Goal: Task Accomplishment & Management: Manage account settings

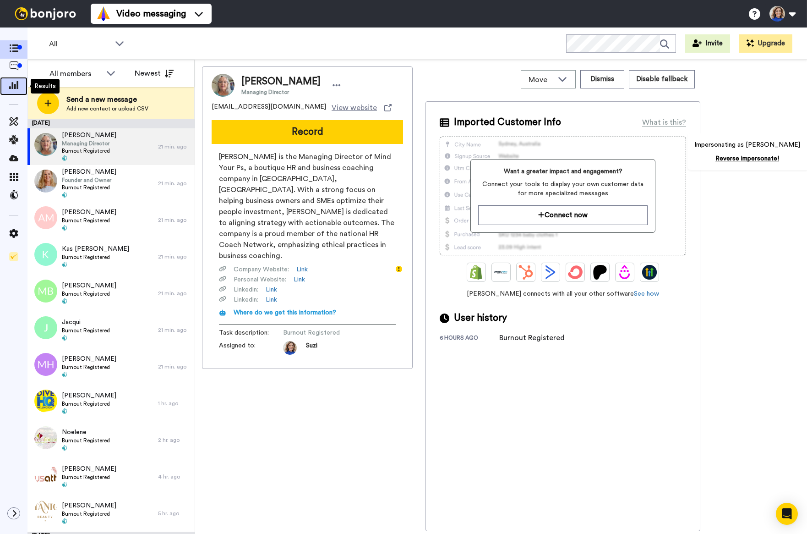
click at [17, 81] on icon at bounding box center [13, 85] width 9 height 8
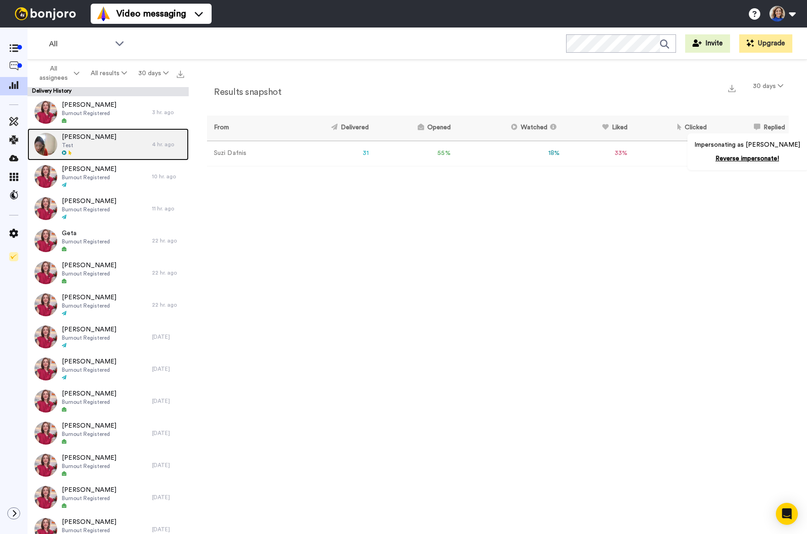
click at [117, 146] on div "Donna Taylor Test" at bounding box center [89, 144] width 125 height 32
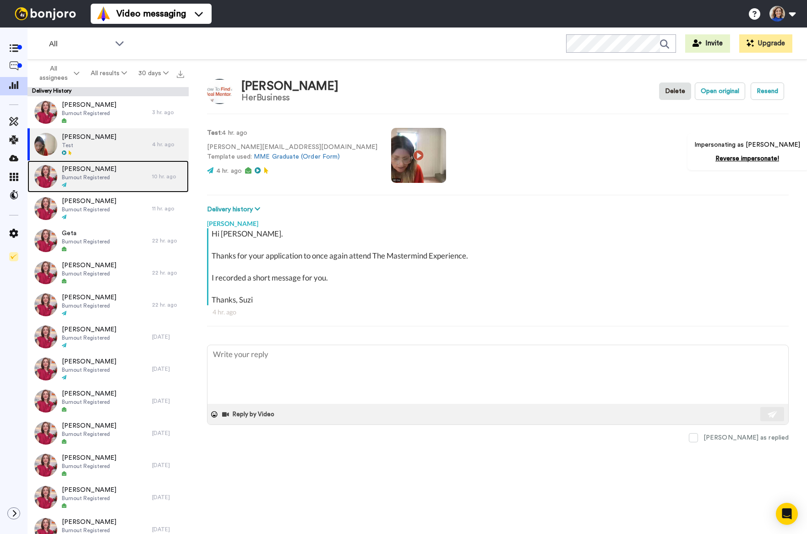
click at [101, 174] on span "Burnout Registered" at bounding box center [89, 177] width 55 height 7
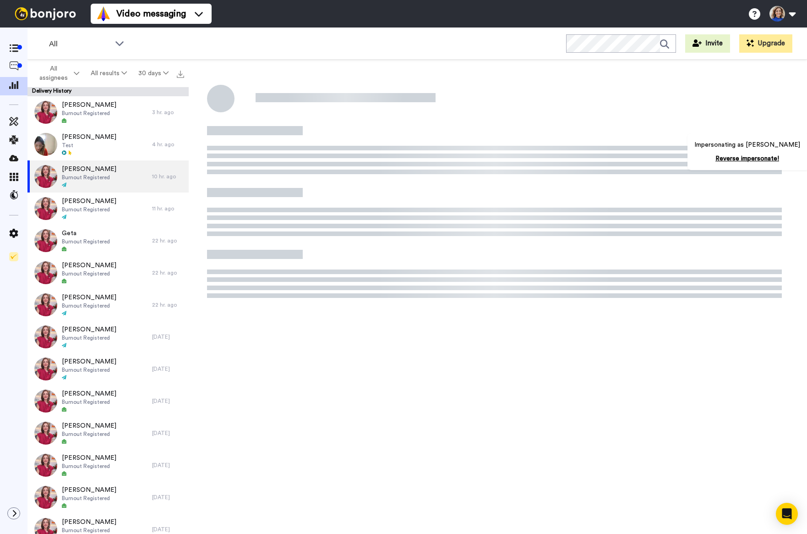
type textarea "x"
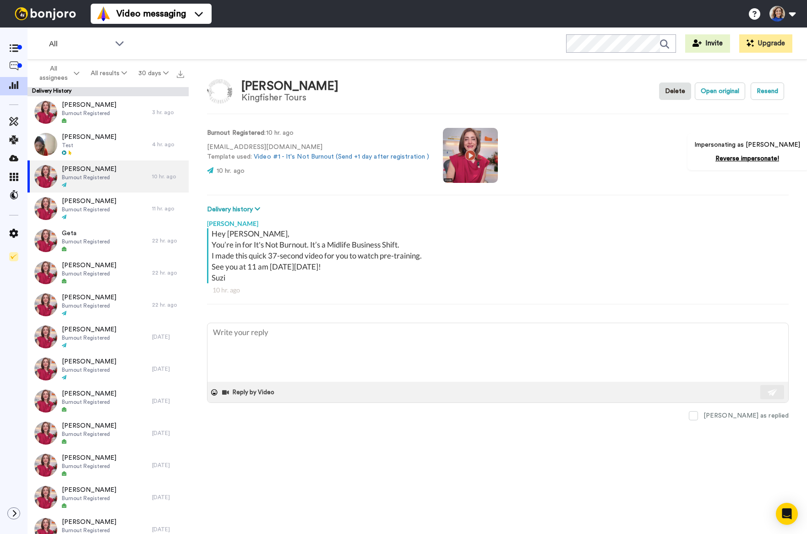
click at [456, 152] on video at bounding box center [470, 155] width 55 height 55
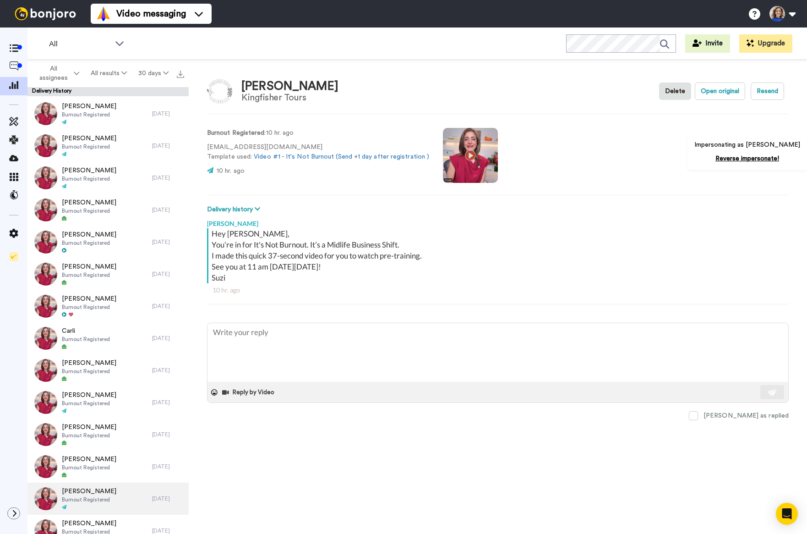
scroll to position [551, 0]
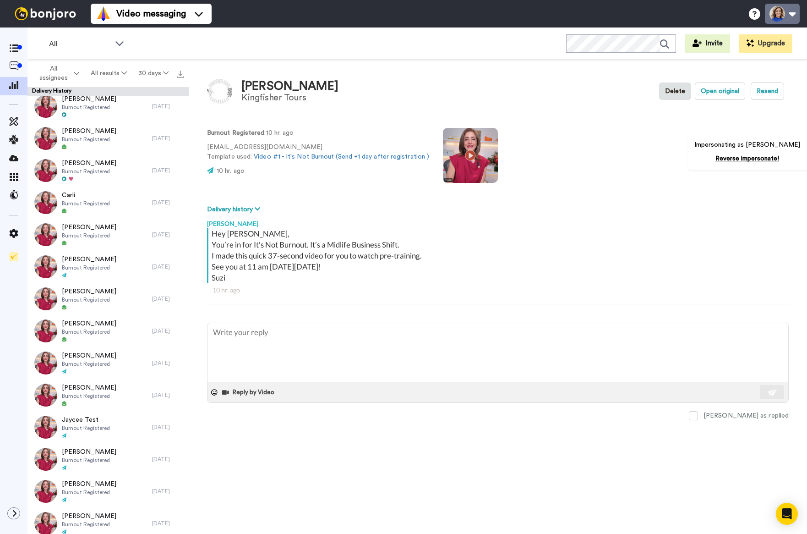
click at [789, 19] on button at bounding box center [782, 14] width 35 height 20
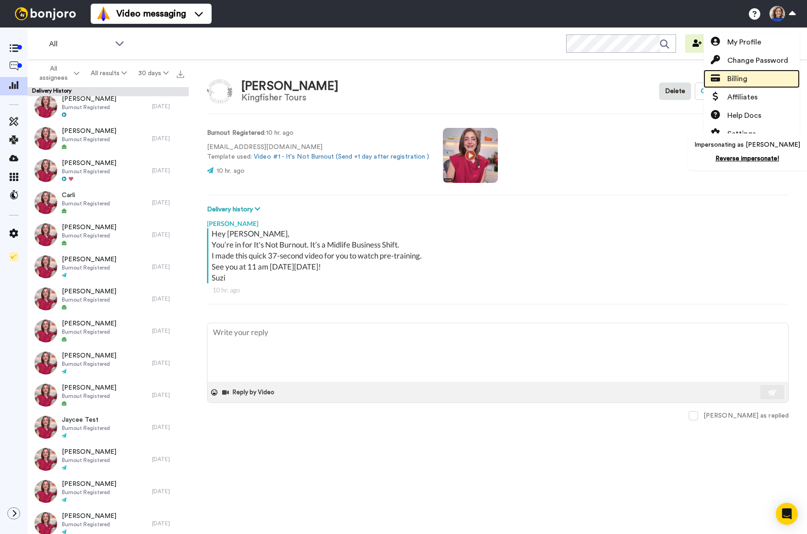
click at [746, 74] on span "Billing" at bounding box center [738, 78] width 20 height 11
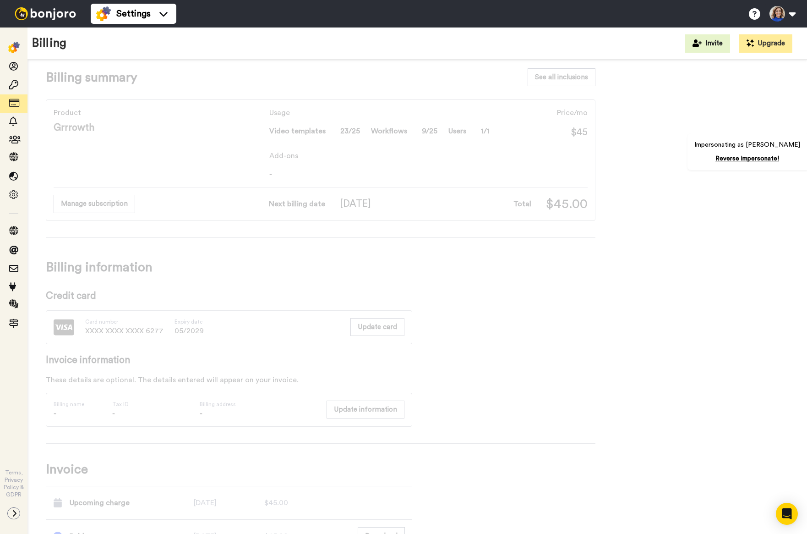
scroll to position [18, 0]
